Goal: Task Accomplishment & Management: Manage account settings

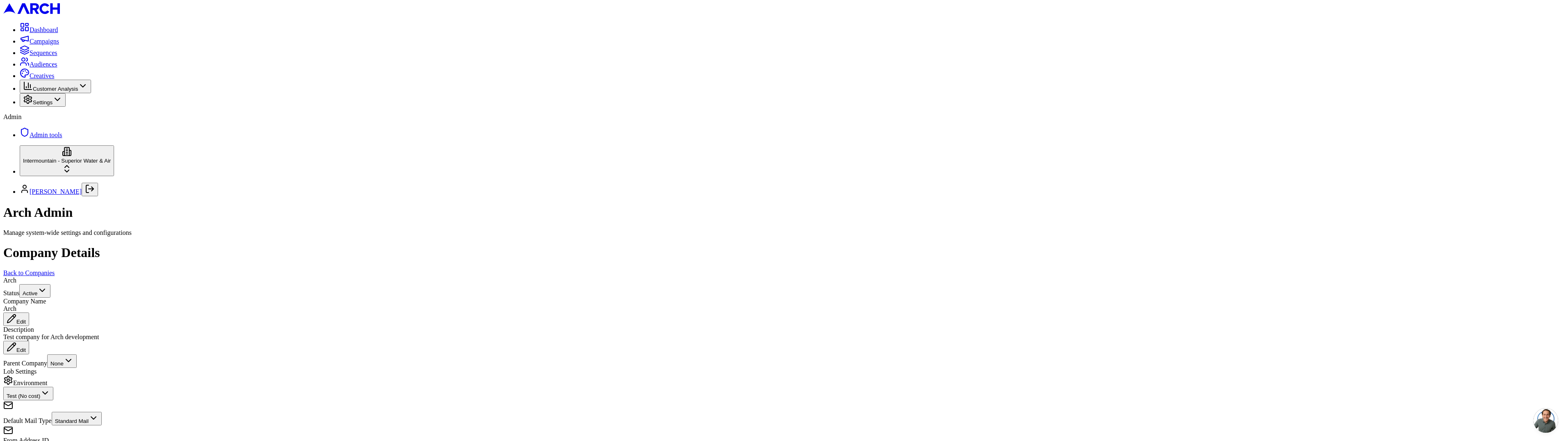
scroll to position [187, 0]
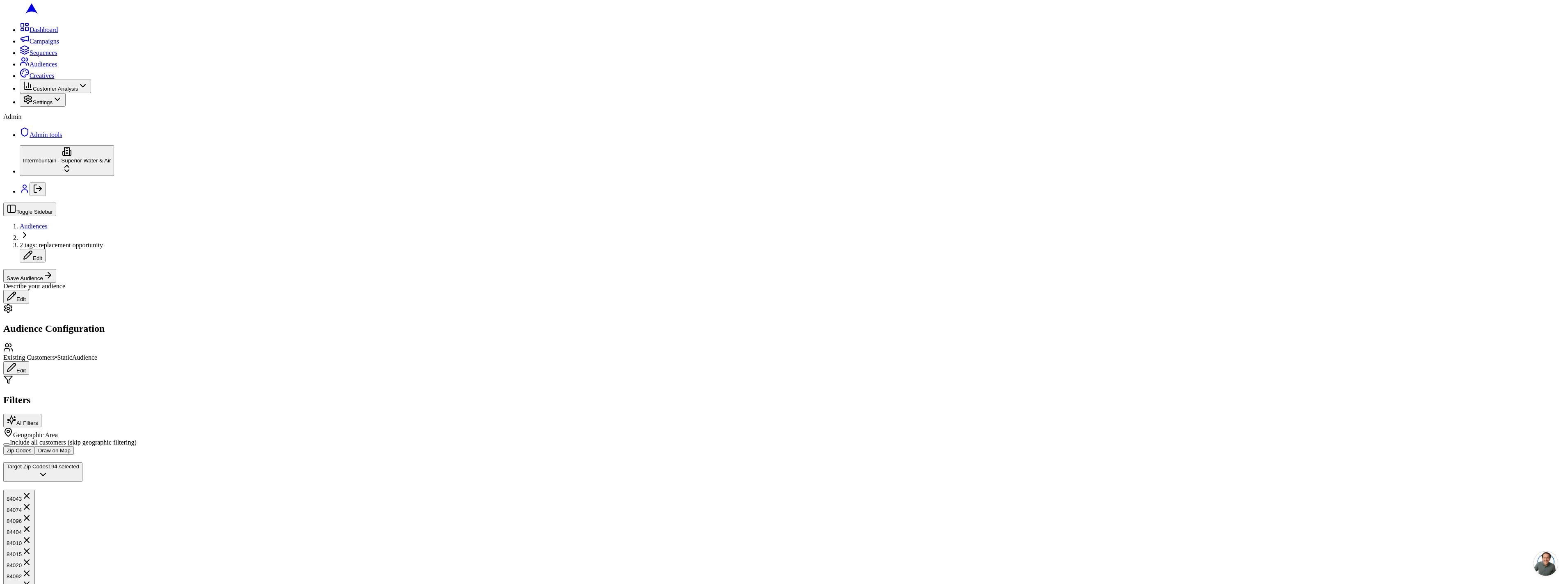
click at [1406, 95] on span "245 home s" at bounding box center [1392, 91] width 27 height 7
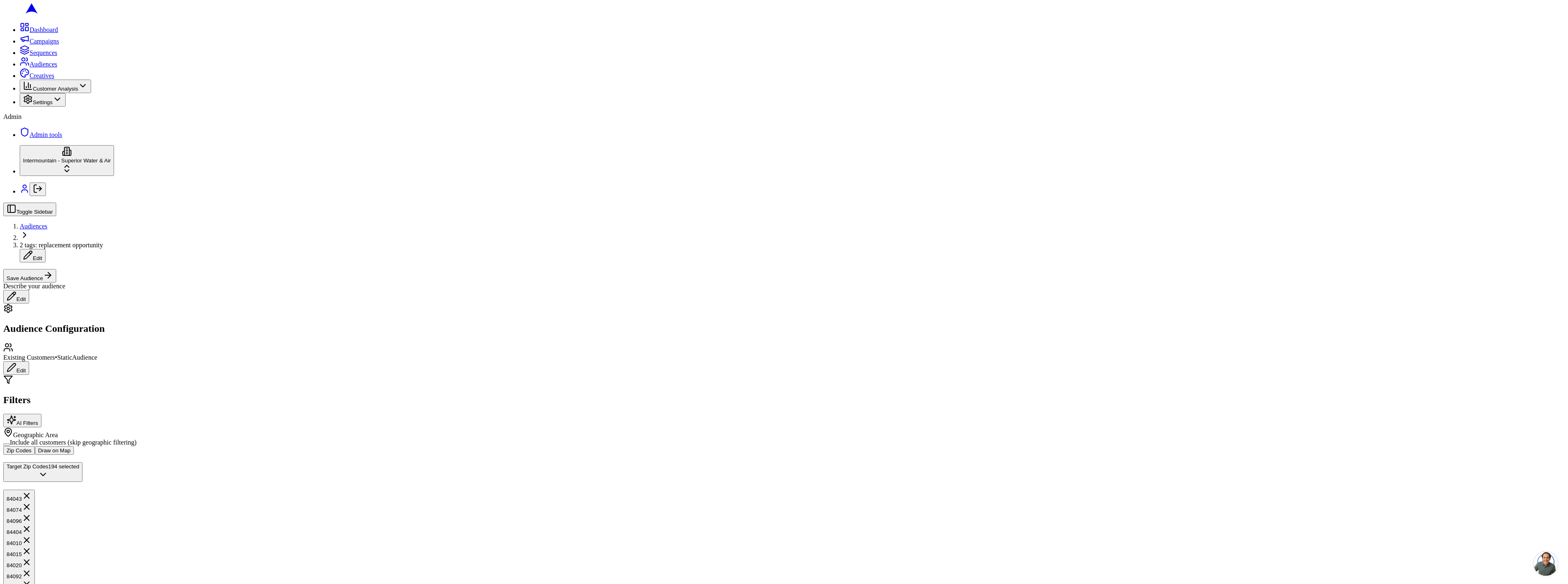
click at [1371, 141] on span "Customers with verified address:" at bounding box center [1384, 136] width 86 height 7
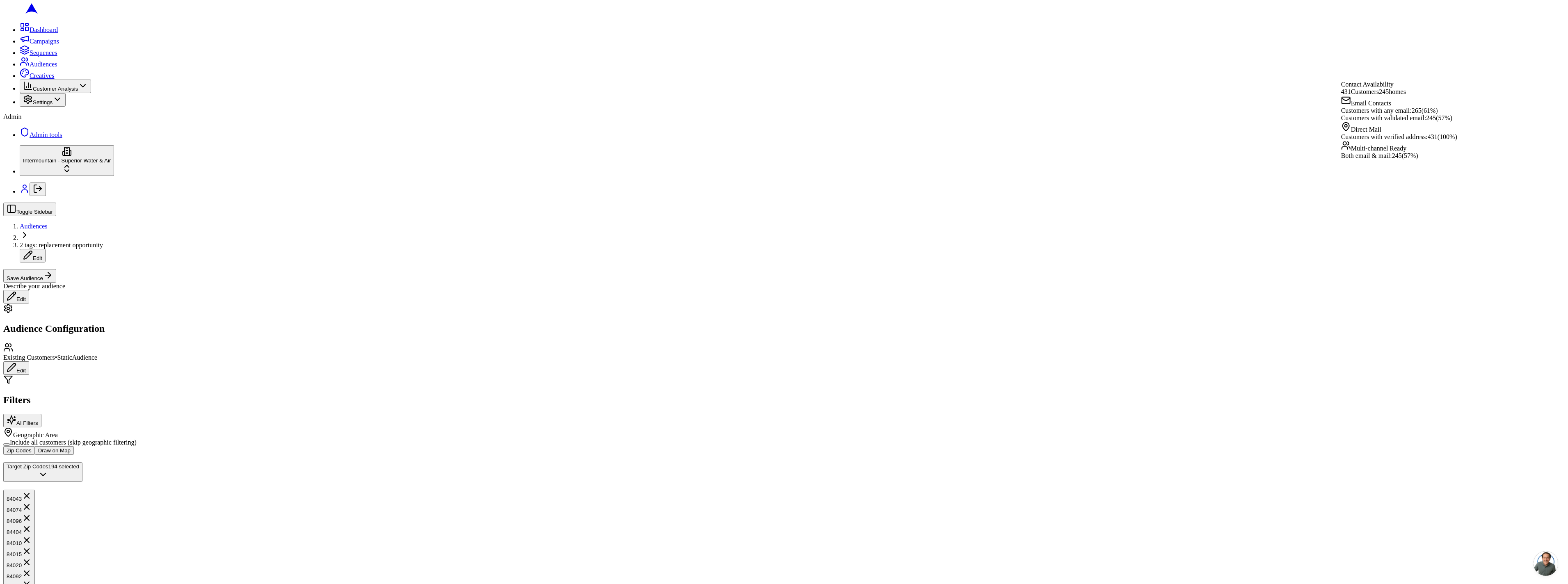
click at [1371, 141] on span "Customers with verified address:" at bounding box center [1384, 136] width 86 height 7
copy span "Customers with verified address:"
